Goal: Go to known website: Go to known website

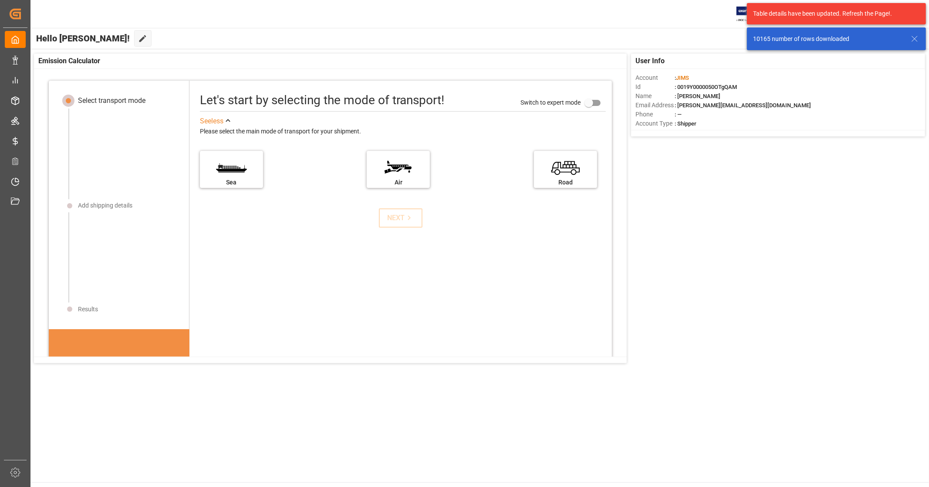
click at [914, 39] on line at bounding box center [914, 38] width 5 height 5
